Goal: Task Accomplishment & Management: Use online tool/utility

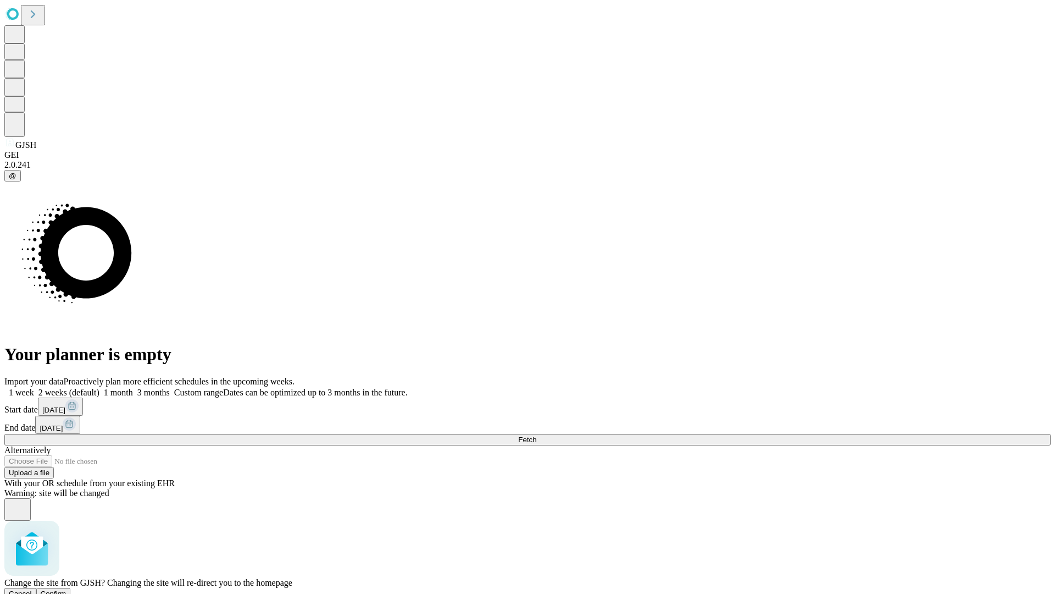
click at [67, 589] on span "Confirm" at bounding box center [54, 593] width 26 height 8
click at [34, 387] on label "1 week" at bounding box center [19, 391] width 30 height 9
click at [536, 435] on span "Fetch" at bounding box center [527, 439] width 18 height 8
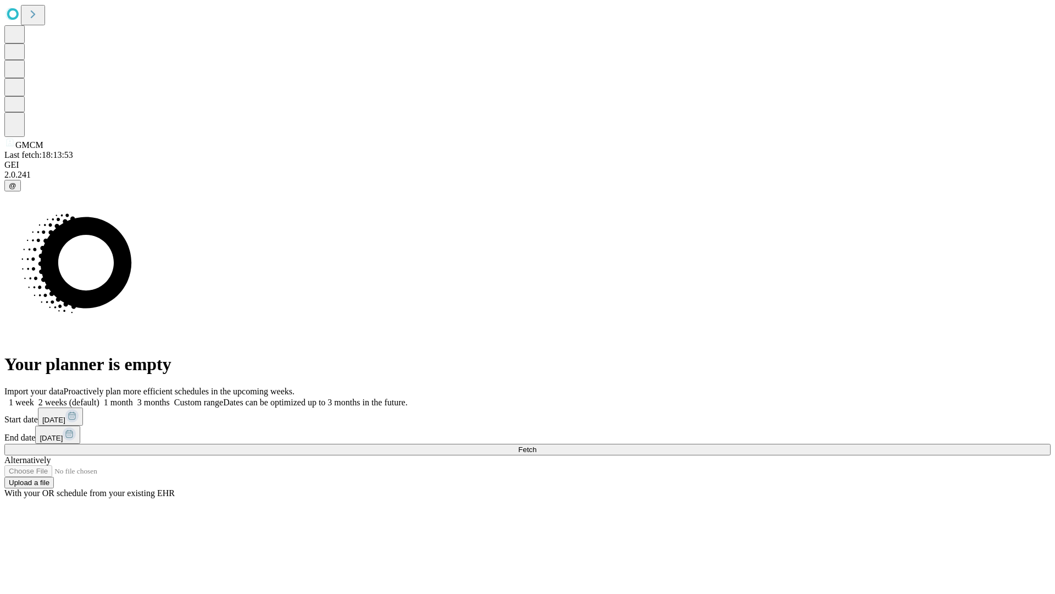
click at [34, 397] on label "1 week" at bounding box center [19, 401] width 30 height 9
click at [536, 445] on span "Fetch" at bounding box center [527, 449] width 18 height 8
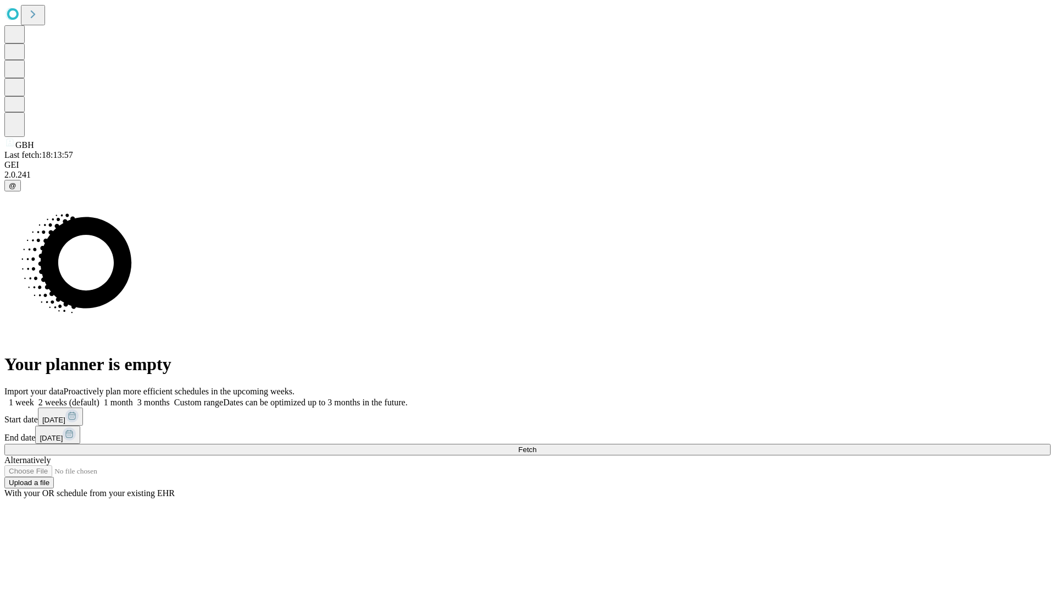
click at [34, 397] on label "1 week" at bounding box center [19, 401] width 30 height 9
click at [536, 445] on span "Fetch" at bounding box center [527, 449] width 18 height 8
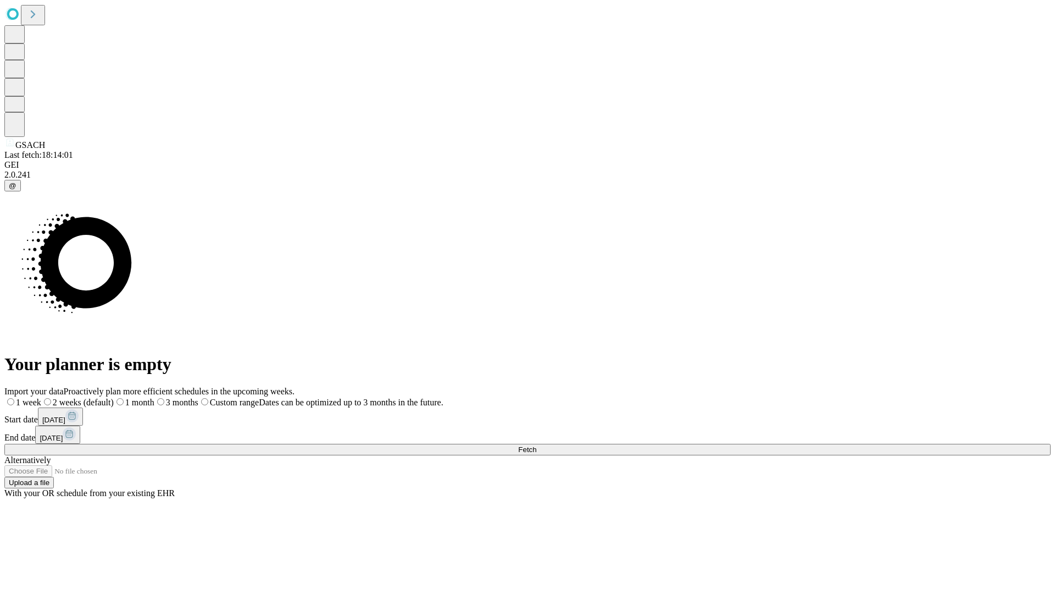
click at [41, 397] on label "1 week" at bounding box center [22, 401] width 37 height 9
click at [536, 445] on span "Fetch" at bounding box center [527, 449] width 18 height 8
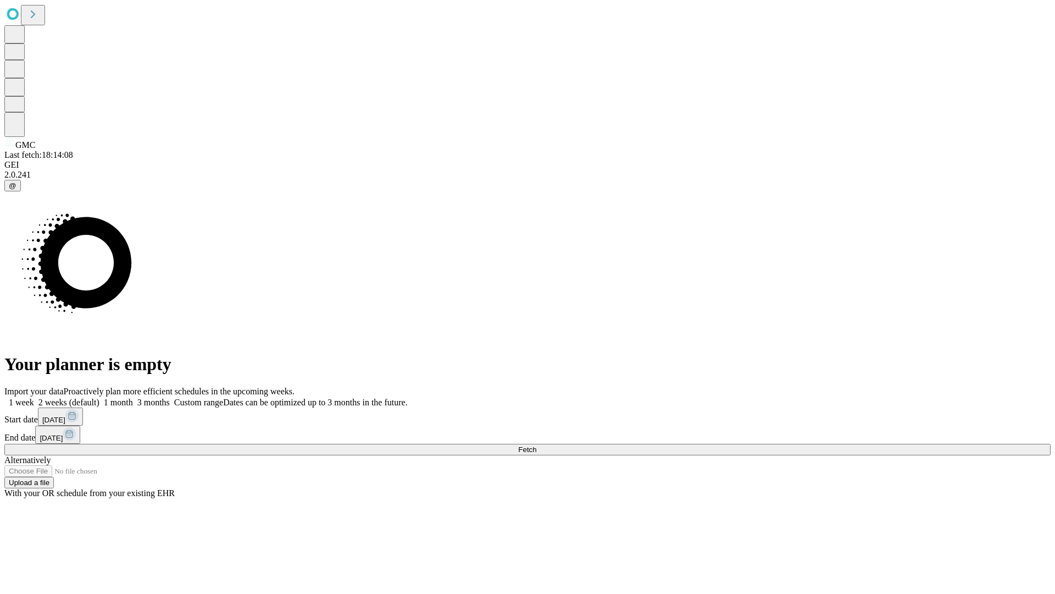
click at [34, 397] on label "1 week" at bounding box center [19, 401] width 30 height 9
click at [536, 445] on span "Fetch" at bounding box center [527, 449] width 18 height 8
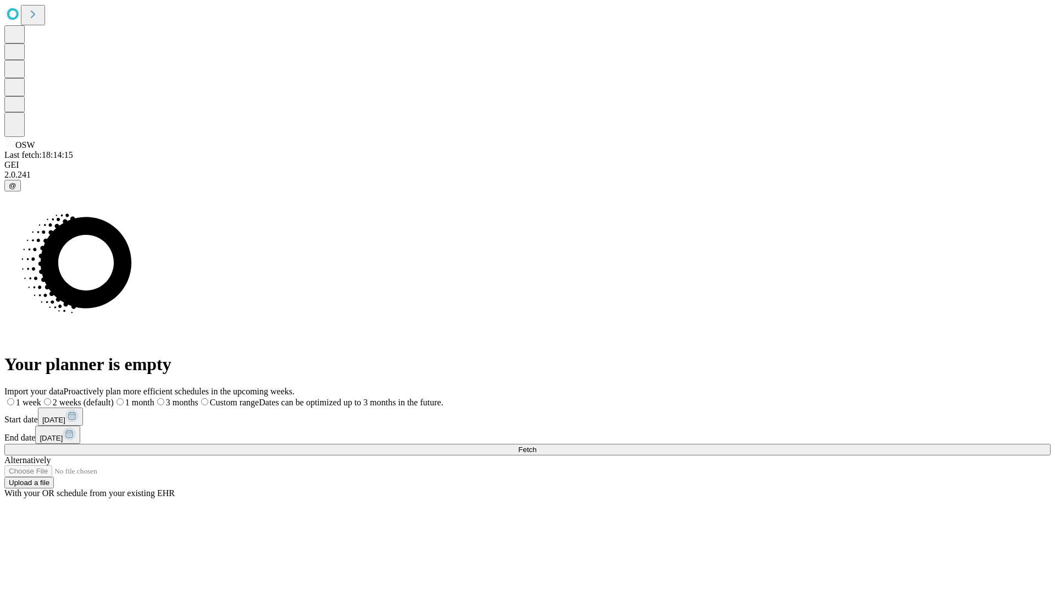
click at [41, 397] on label "1 week" at bounding box center [22, 401] width 37 height 9
click at [536, 445] on span "Fetch" at bounding box center [527, 449] width 18 height 8
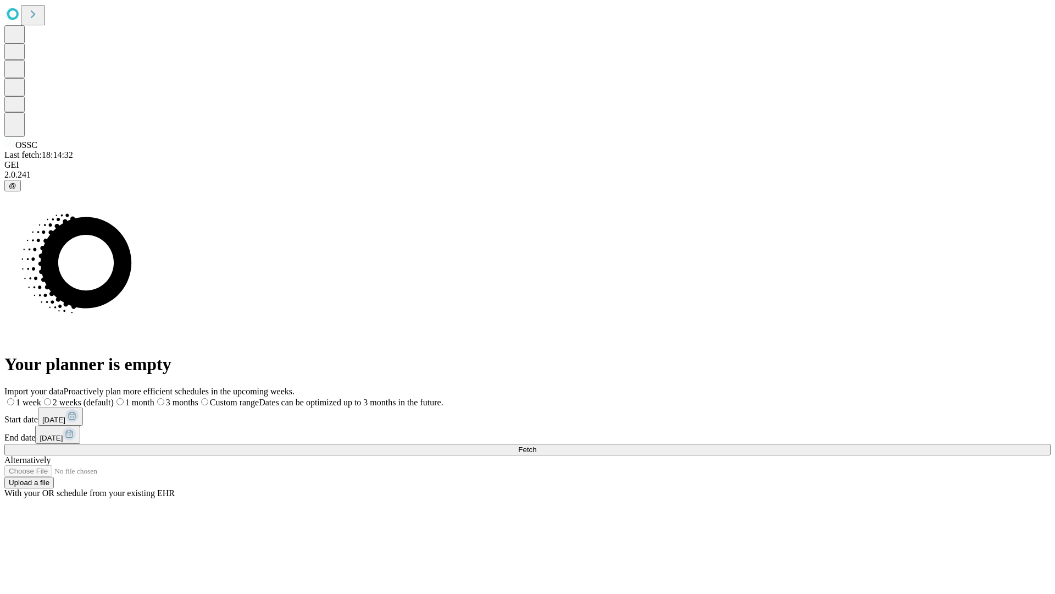
click at [41, 397] on label "1 week" at bounding box center [22, 401] width 37 height 9
click at [536, 445] on span "Fetch" at bounding box center [527, 449] width 18 height 8
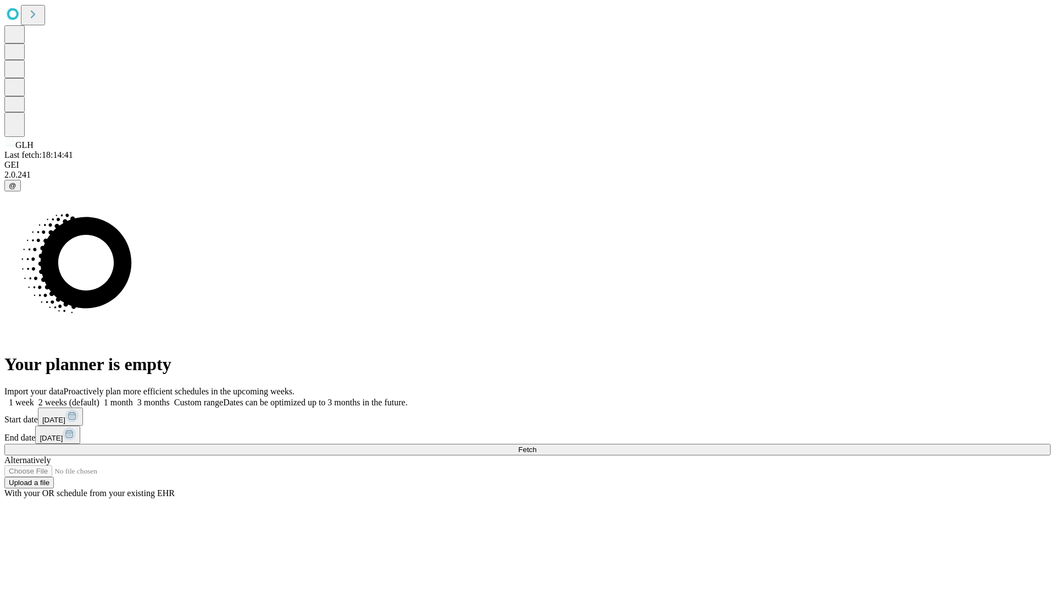
click at [34, 397] on label "1 week" at bounding box center [19, 401] width 30 height 9
click at [536, 445] on span "Fetch" at bounding box center [527, 449] width 18 height 8
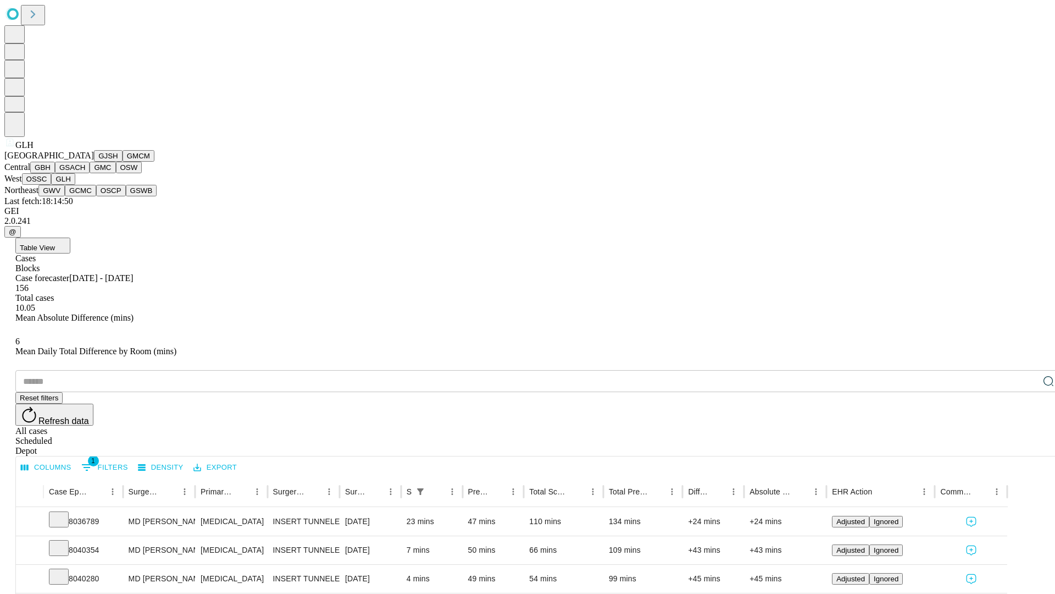
click at [65, 196] on button "GWV" at bounding box center [51, 191] width 26 height 12
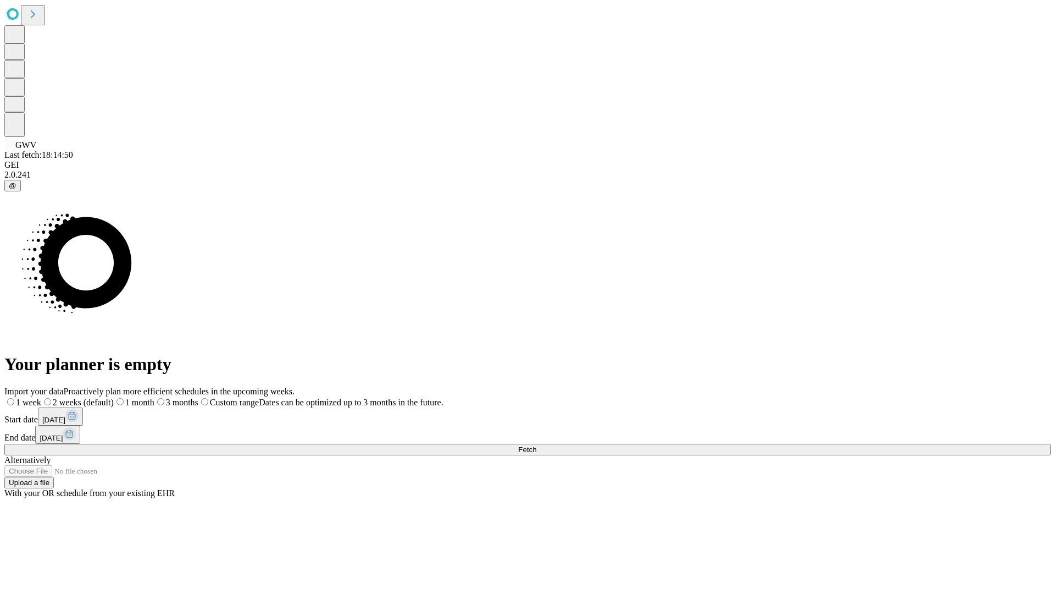
click at [536, 445] on span "Fetch" at bounding box center [527, 449] width 18 height 8
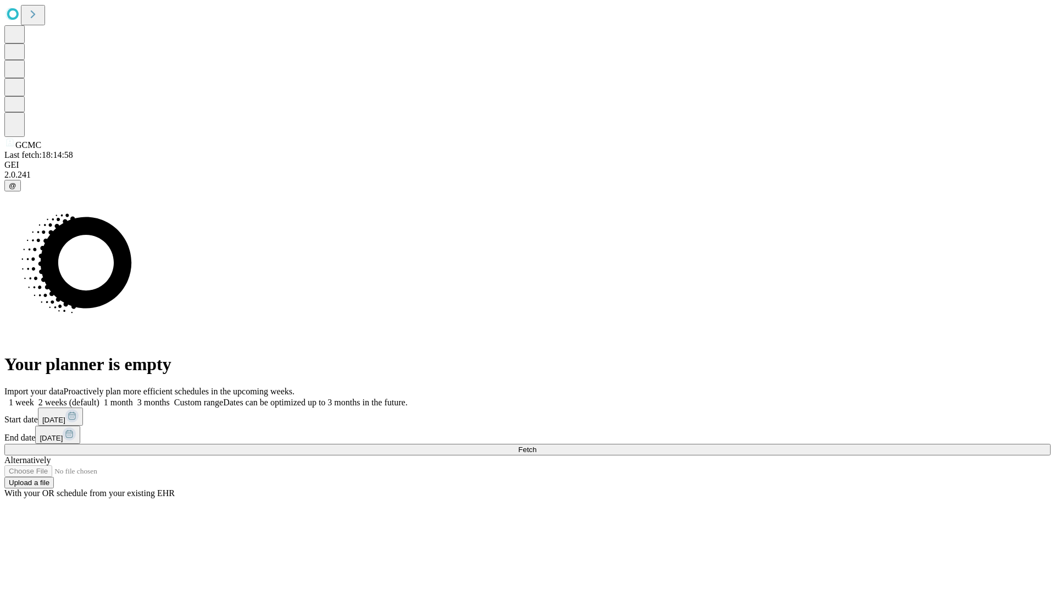
click at [536, 445] on span "Fetch" at bounding box center [527, 449] width 18 height 8
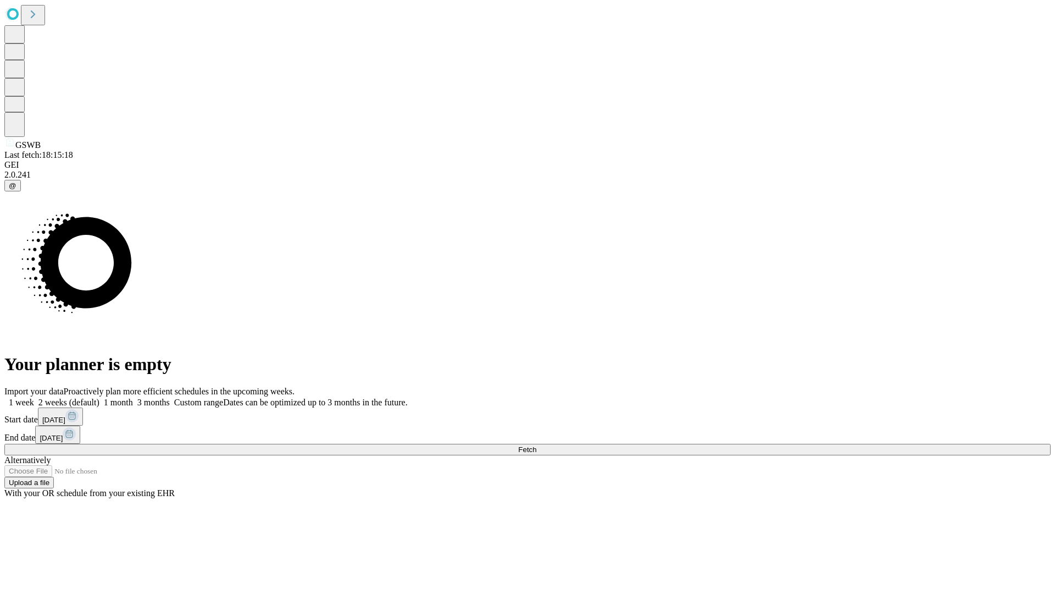
click at [34, 397] on label "1 week" at bounding box center [19, 401] width 30 height 9
click at [536, 445] on span "Fetch" at bounding box center [527, 449] width 18 height 8
